Goal: Find specific page/section: Find specific page/section

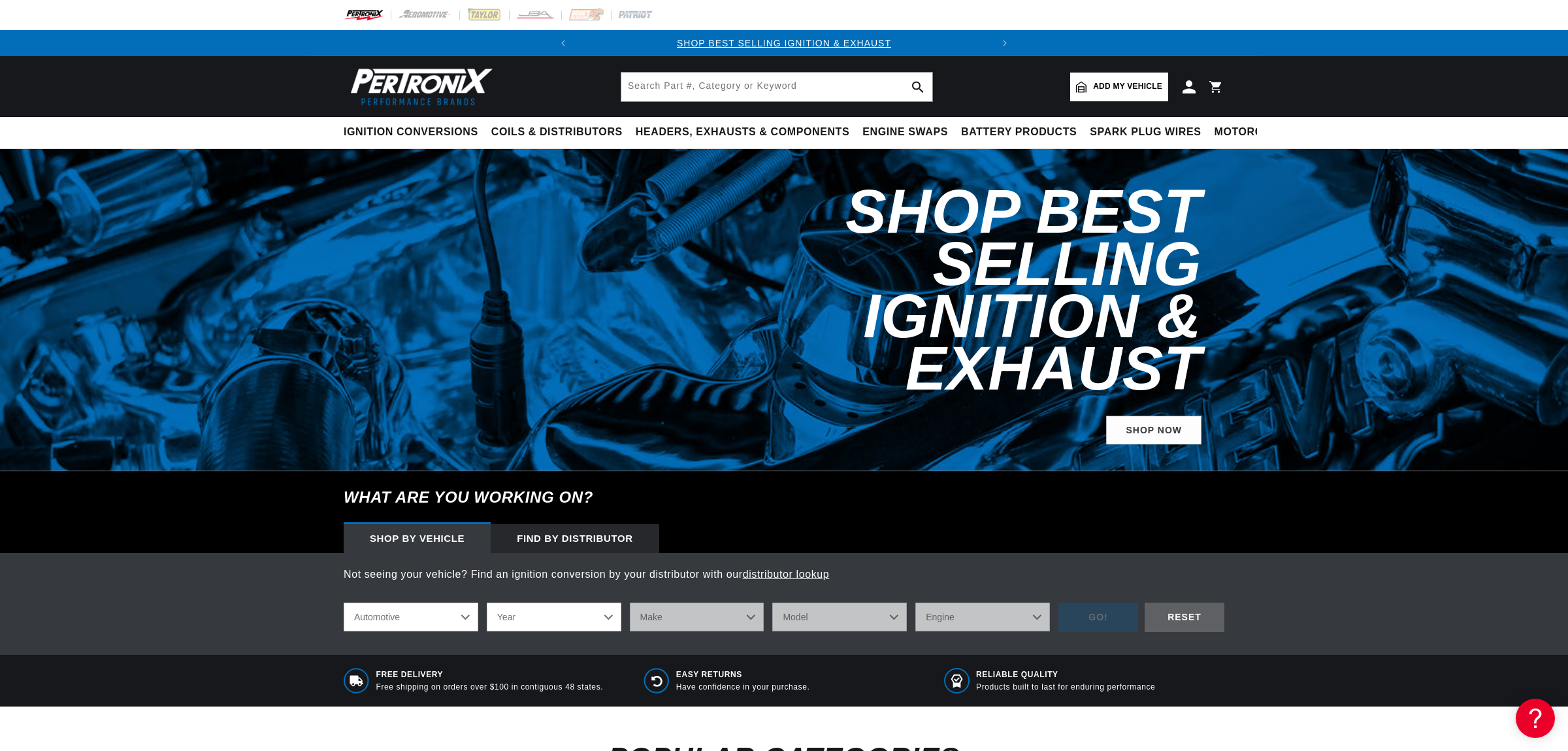
click at [487, 602] on select "Year [DATE] 2023 2022 2021 2020 2019 2018 2017 2016 2015 2014 2013 2012 2011 20…" at bounding box center [554, 616] width 135 height 28
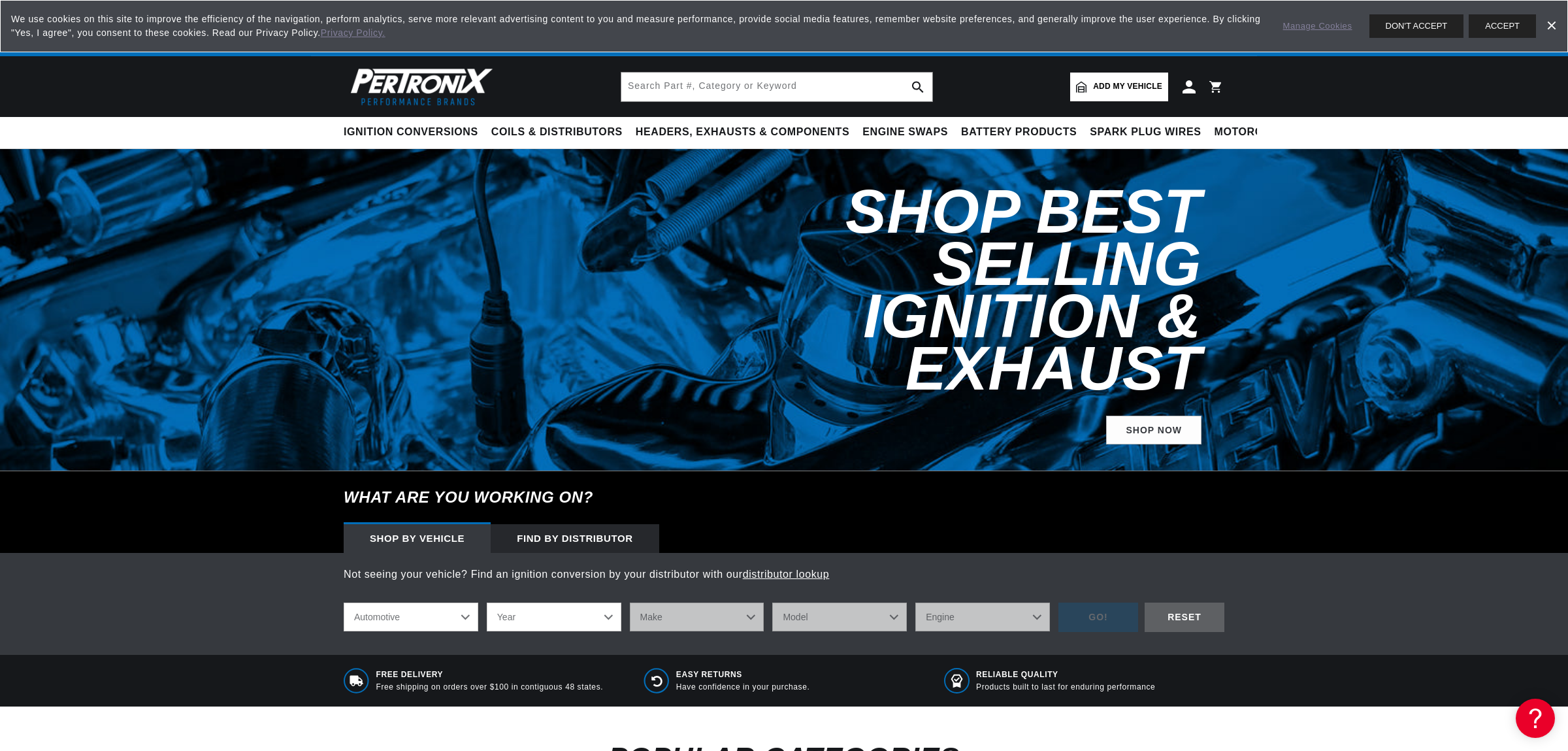
scroll to position [0, 396]
select select "1981"
click option "1981" at bounding box center [0, 0] width 0 height 0
select select "1981"
click at [630, 602] on select "Make Alfa Romeo American Motors Avanti Buick Cadillac Checker Chevrolet Chrysle…" at bounding box center [697, 616] width 135 height 28
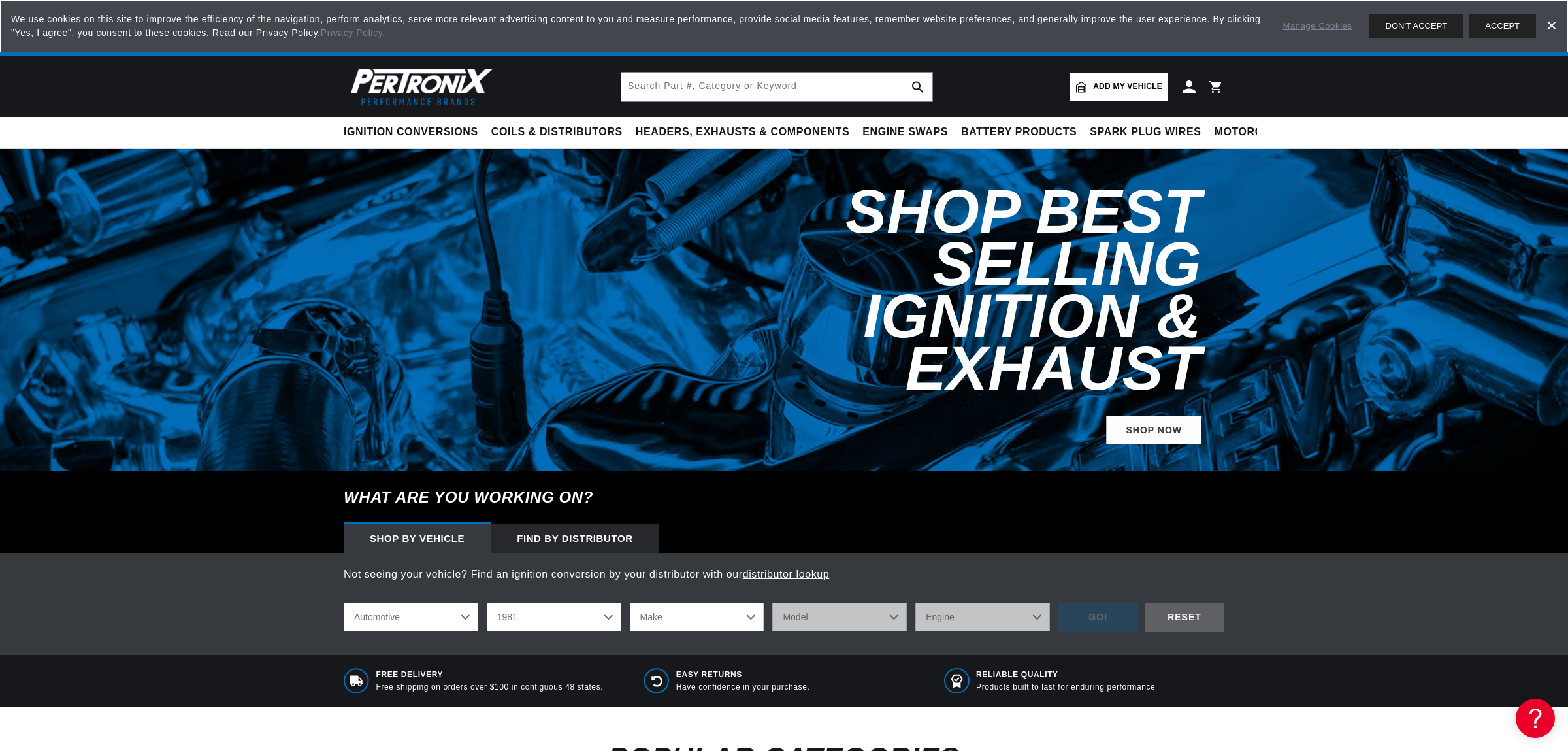
scroll to position [0, 0]
drag, startPoint x: 749, startPoint y: 569, endPoint x: 1365, endPoint y: 559, distance: 616.1
click at [1365, 559] on div "Not seeing your vehicle? Find an ignition conversion by your distributor with o…" at bounding box center [784, 604] width 1568 height 102
click at [557, 524] on div "Find by Distributor" at bounding box center [574, 538] width 169 height 28
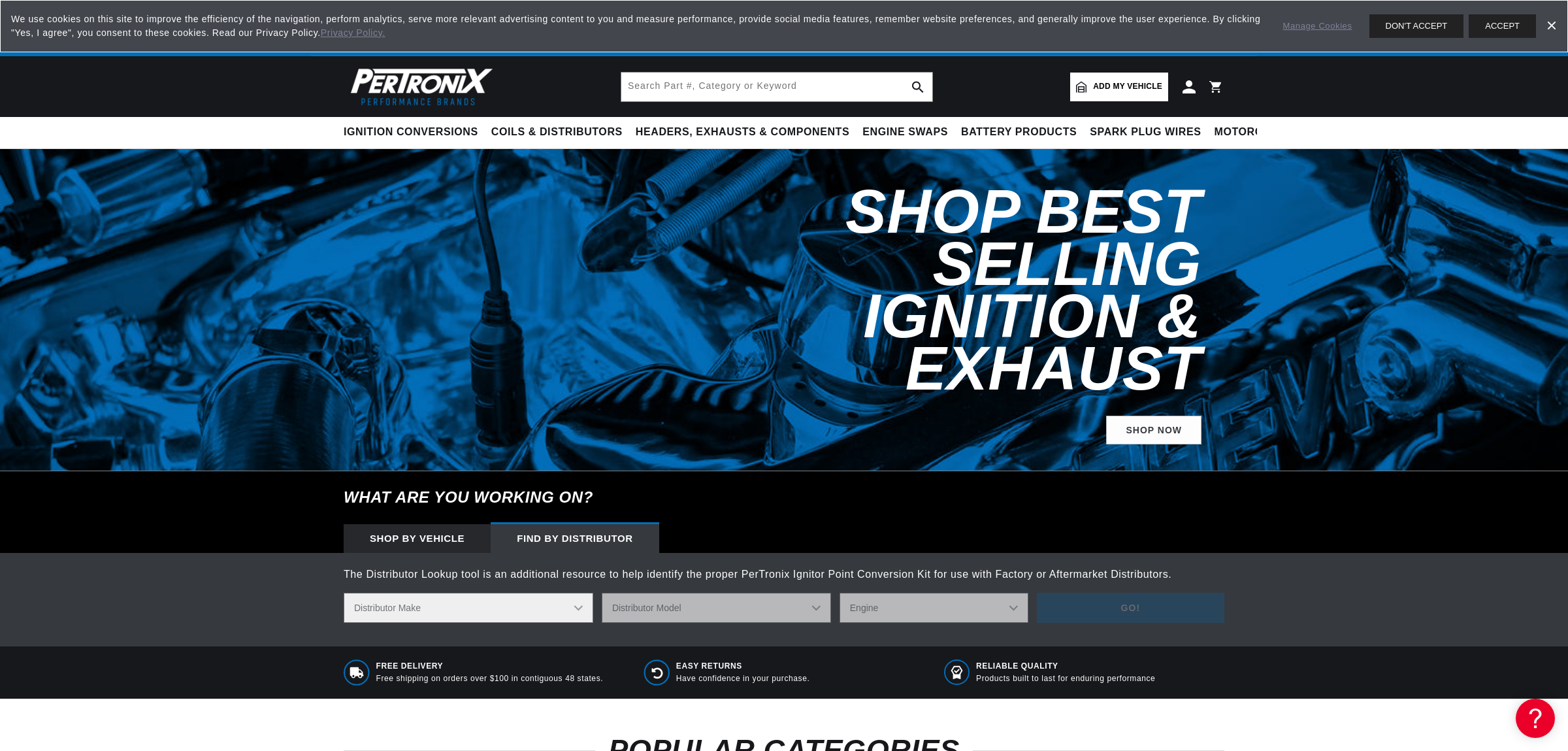
click at [343, 593] on select "Distributor Make Accel [PERSON_NAME] Autolite Bosch Century Chrysler Clark Colt…" at bounding box center [468, 607] width 250 height 30
select select "[PERSON_NAME]"
click option "[PERSON_NAME]" at bounding box center [0, 0] width 0 height 0
click at [602, 593] on select "Distributor Model S102 S103 S103A S103B S103BA S105 S105C S106 S106AC S106ACX S…" at bounding box center [716, 607] width 230 height 30
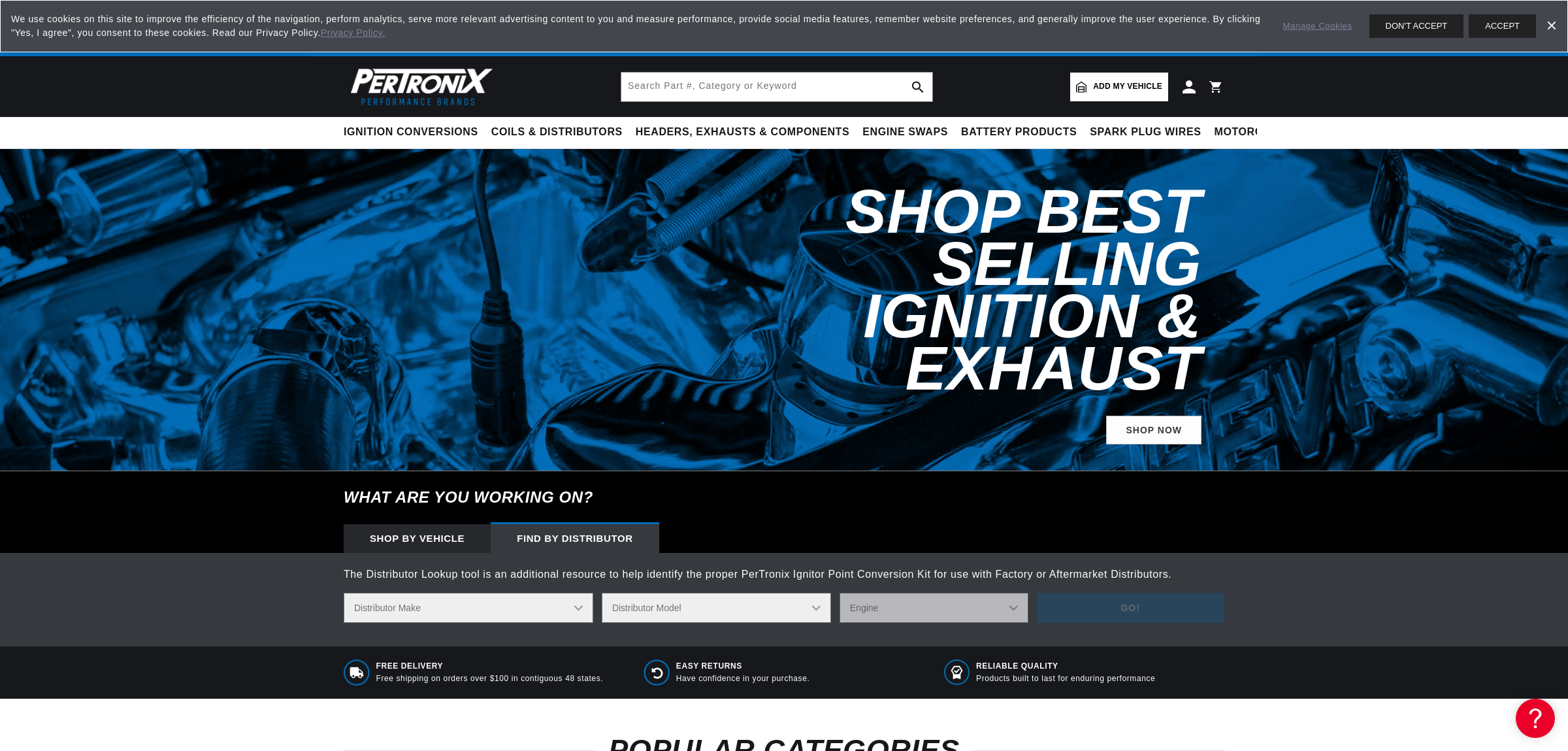
click at [602, 593] on select "Distributor Model S102 S103 S103A S103B S103BA S105 S105C S106 S106AC S106ACX S…" at bounding box center [716, 607] width 230 height 30
select select "S156"
click option "S156" at bounding box center [0, 0] width 0 height 0
click at [840, 593] on select "Engine 4" at bounding box center [934, 607] width 189 height 30
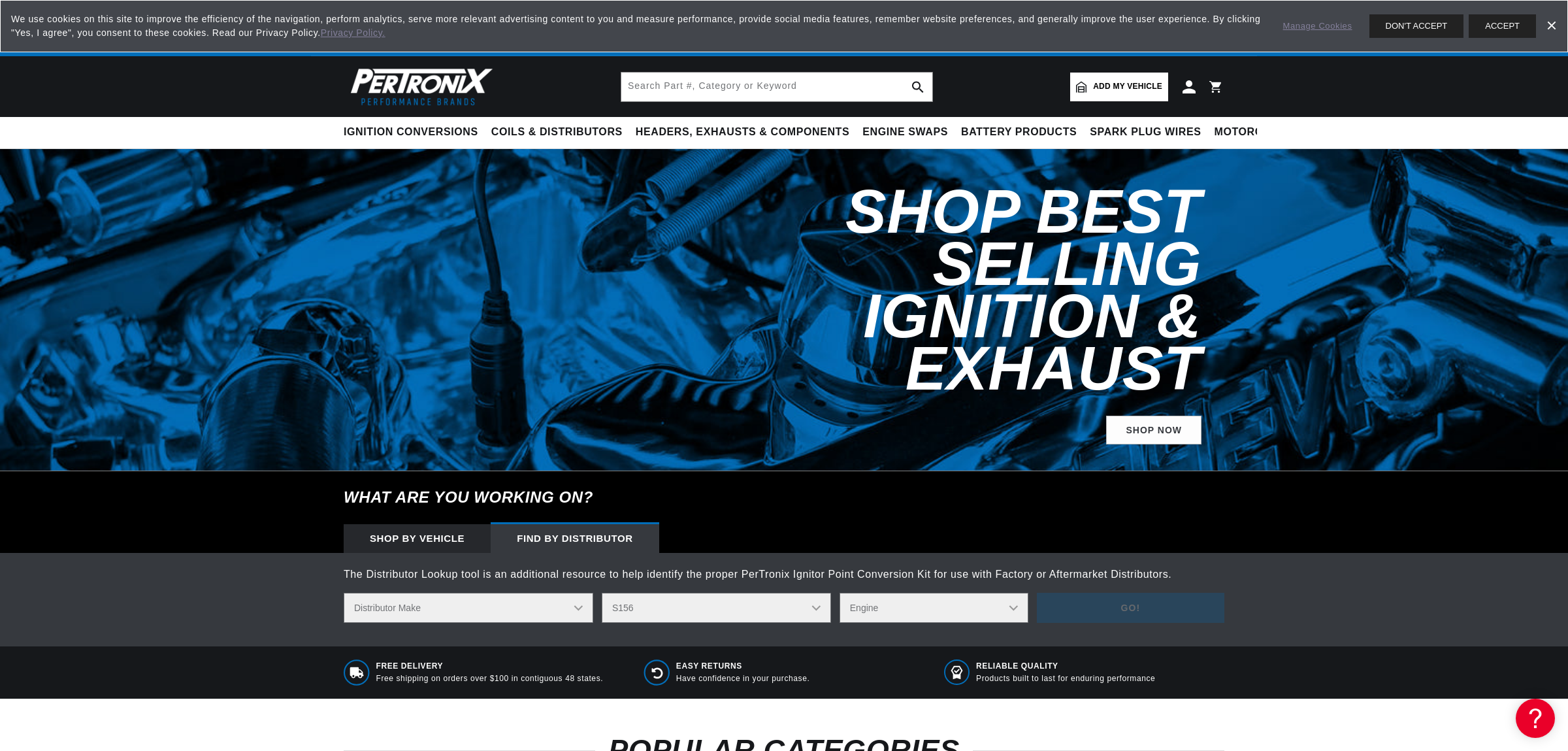
scroll to position [0, 396]
select select "4"
click option "4" at bounding box center [0, 0] width 0 height 0
click at [1175, 593] on button "Go!" at bounding box center [1131, 607] width 187 height 30
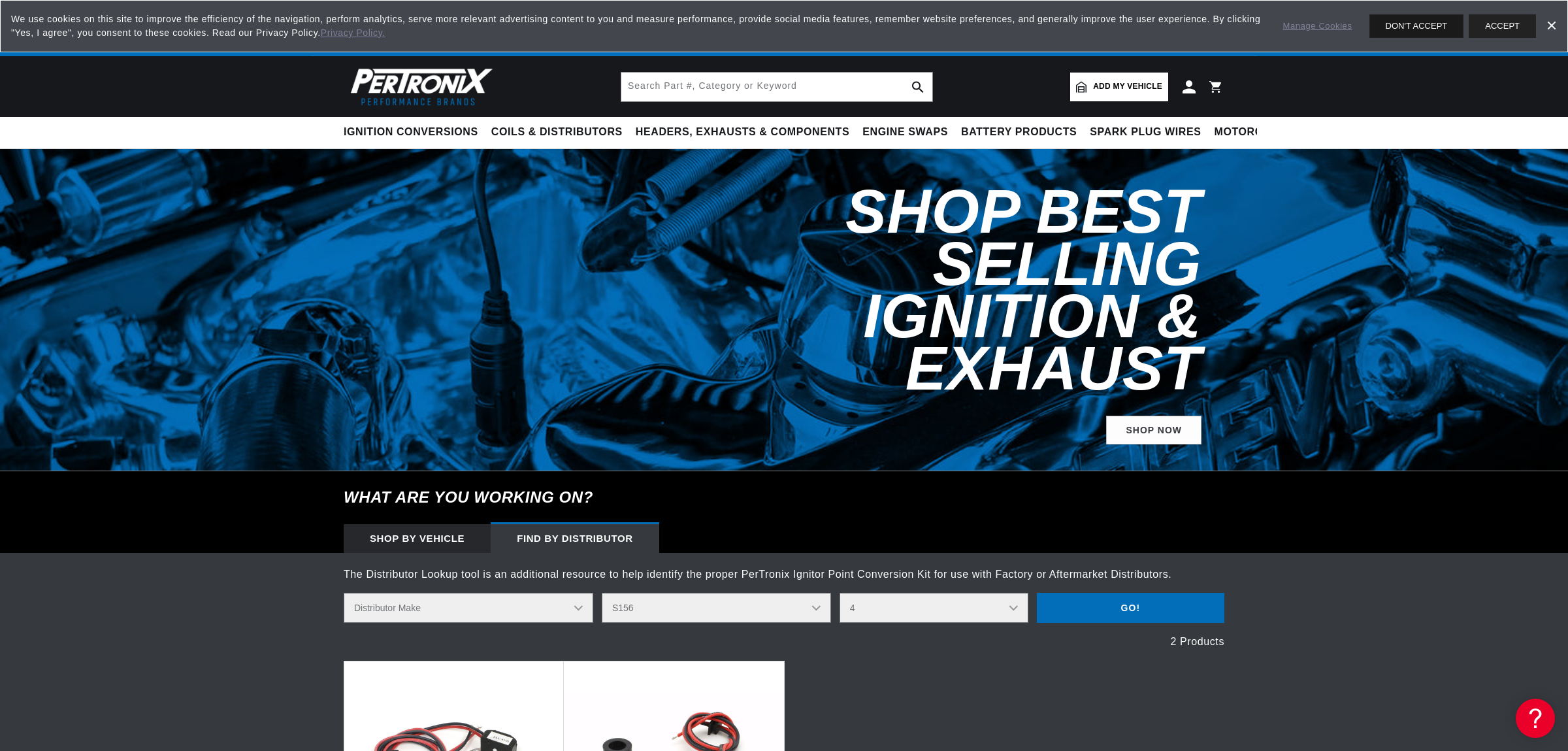
click at [1447, 31] on button "DON'T ACCEPT" at bounding box center [1417, 26] width 95 height 24
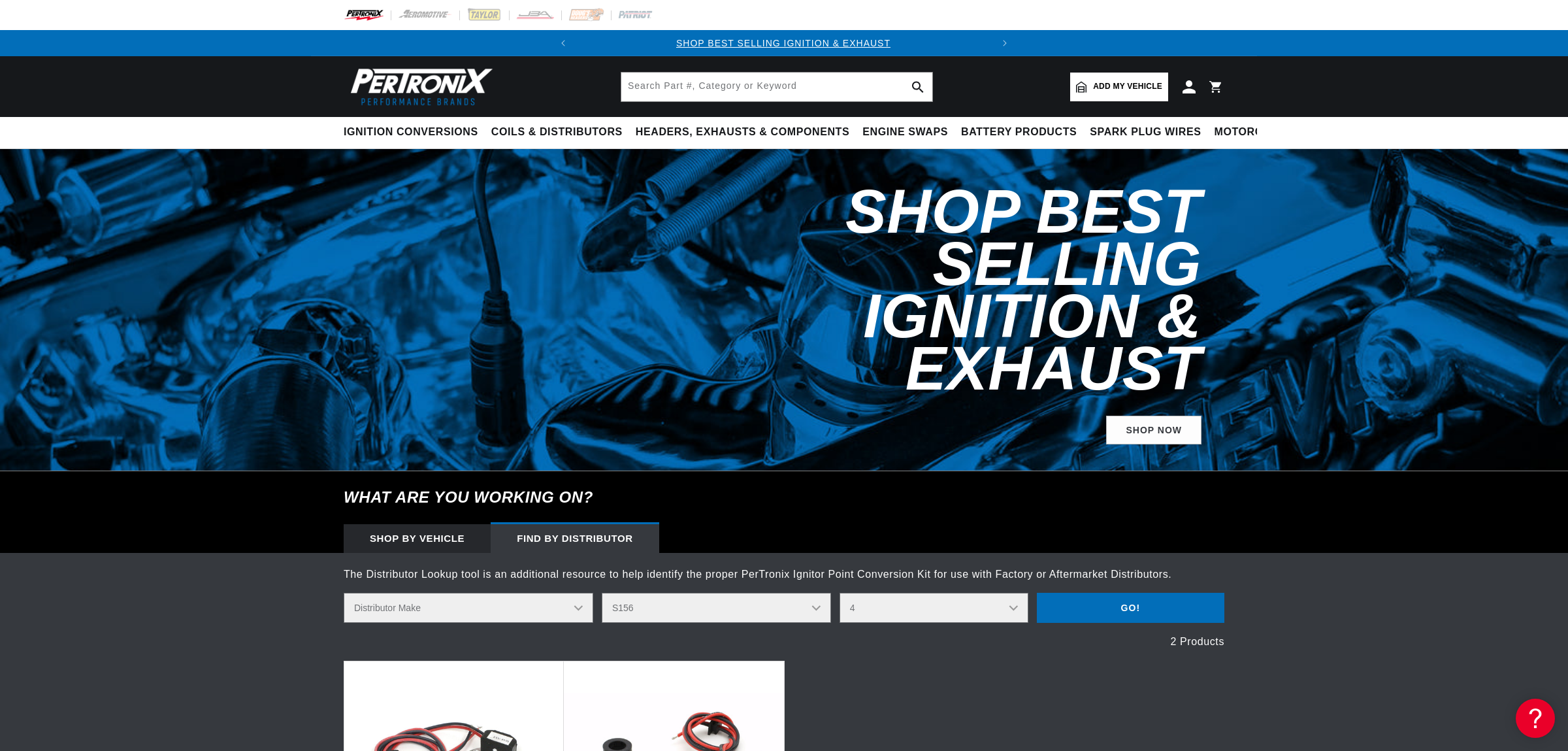
scroll to position [0, 0]
